Goal: Transaction & Acquisition: Obtain resource

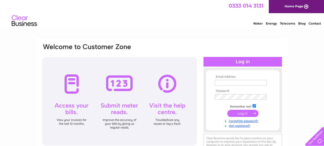
type input "[EMAIL_ADDRESS][DOMAIN_NAME]"
click at [238, 112] on input "submit" at bounding box center [242, 113] width 31 height 7
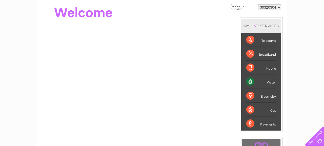
scroll to position [49, 0]
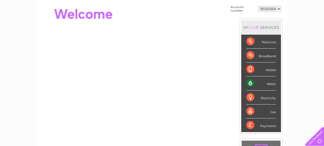
click at [248, 83] on div "Water" at bounding box center [261, 83] width 30 height 14
click at [272, 84] on div "Water" at bounding box center [261, 83] width 30 height 14
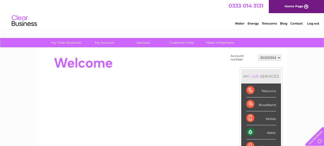
scroll to position [5, 0]
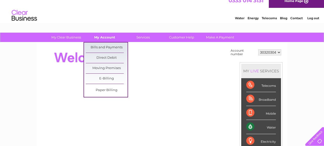
click at [100, 39] on link "My Account" at bounding box center [105, 37] width 42 height 9
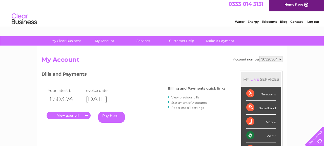
scroll to position [2, 0]
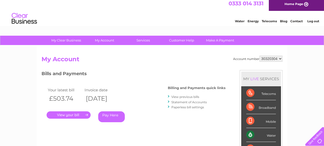
click at [157, 58] on h2 "My Account" at bounding box center [161, 61] width 241 height 10
click at [185, 96] on link "View previous bills" at bounding box center [185, 97] width 28 height 4
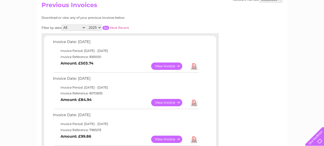
scroll to position [62, 0]
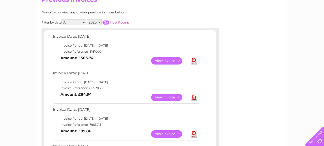
click at [166, 62] on link "View" at bounding box center [169, 60] width 37 height 7
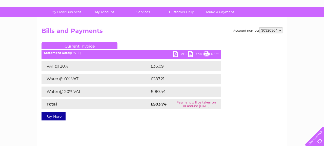
scroll to position [30, 0]
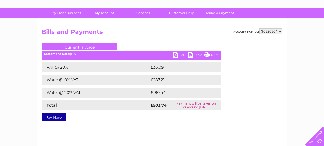
click at [177, 56] on link "PDF" at bounding box center [180, 55] width 15 height 7
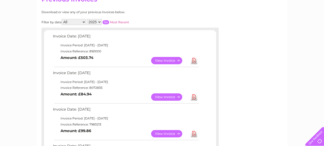
click at [176, 95] on link "View" at bounding box center [169, 96] width 37 height 7
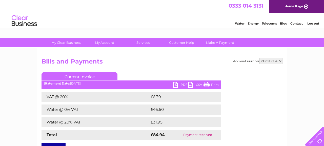
click at [180, 83] on link "PDF" at bounding box center [180, 85] width 15 height 7
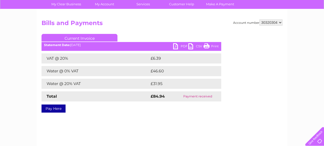
scroll to position [39, 0]
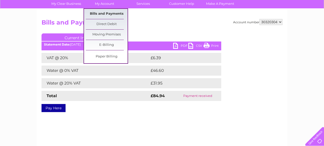
click at [104, 15] on link "Bills and Payments" at bounding box center [107, 14] width 42 height 10
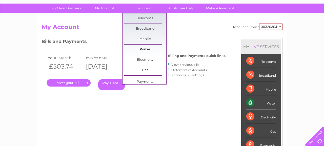
scroll to position [39, 0]
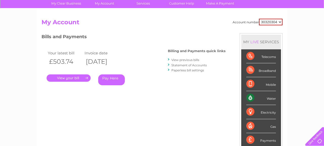
click at [189, 64] on link "Statement of Accounts" at bounding box center [188, 65] width 35 height 4
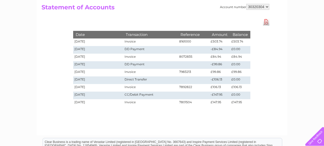
scroll to position [31, 0]
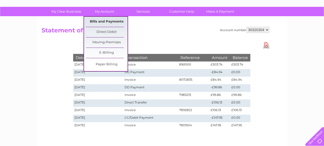
click at [107, 24] on link "Bills and Payments" at bounding box center [107, 22] width 42 height 10
